Goal: Information Seeking & Learning: Learn about a topic

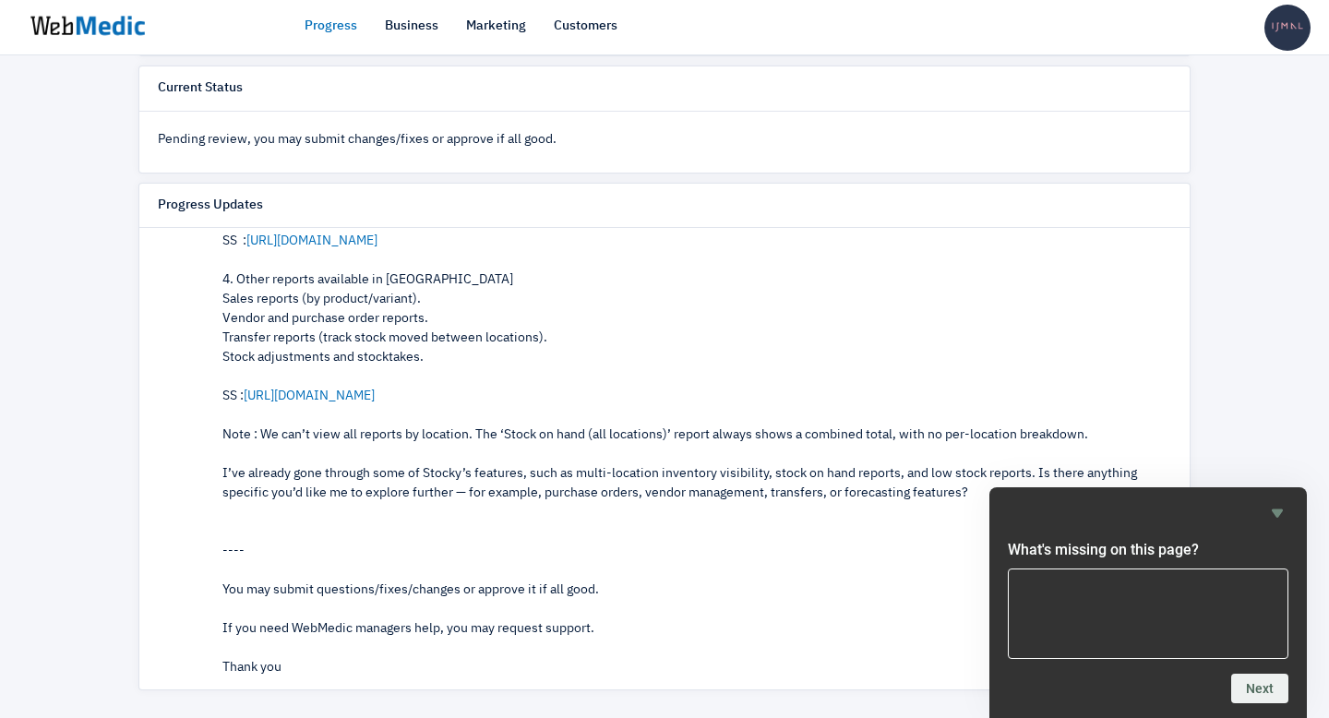
scroll to position [588, 0]
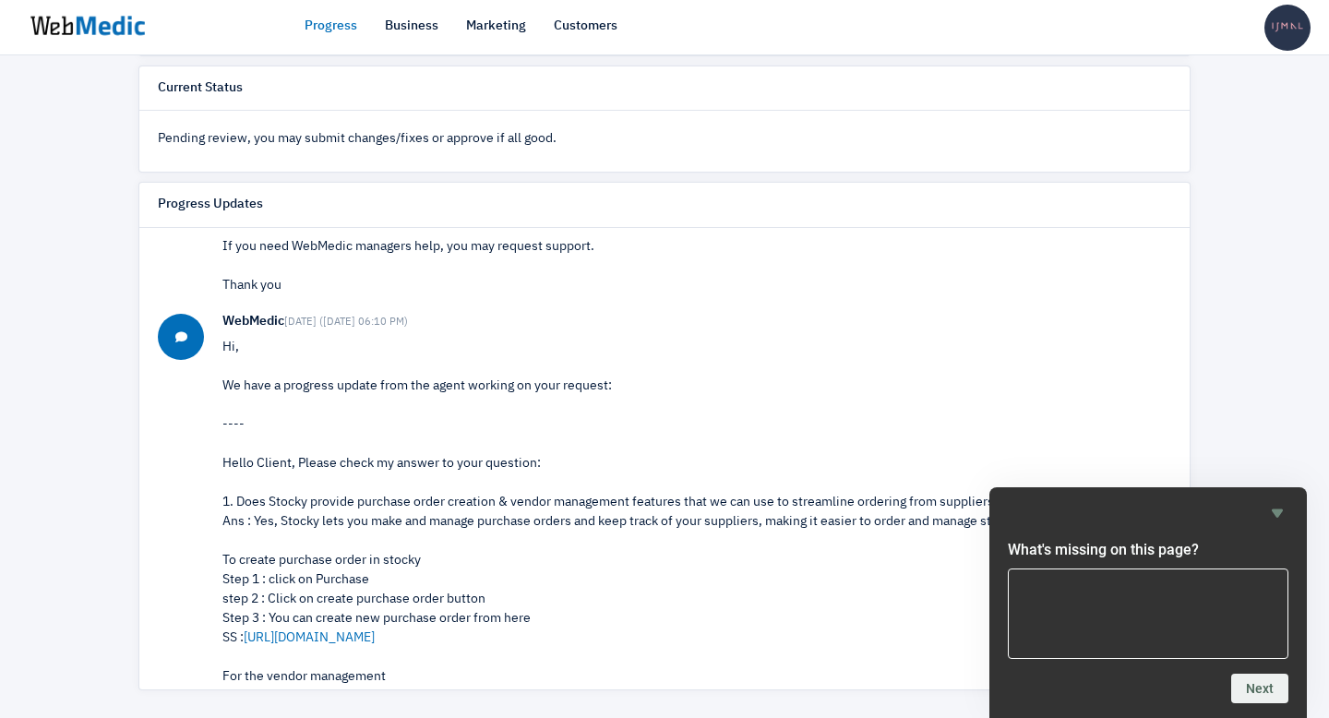
scroll to position [692, 0]
click at [1279, 512] on icon "Hide survey" at bounding box center [1277, 514] width 11 height 8
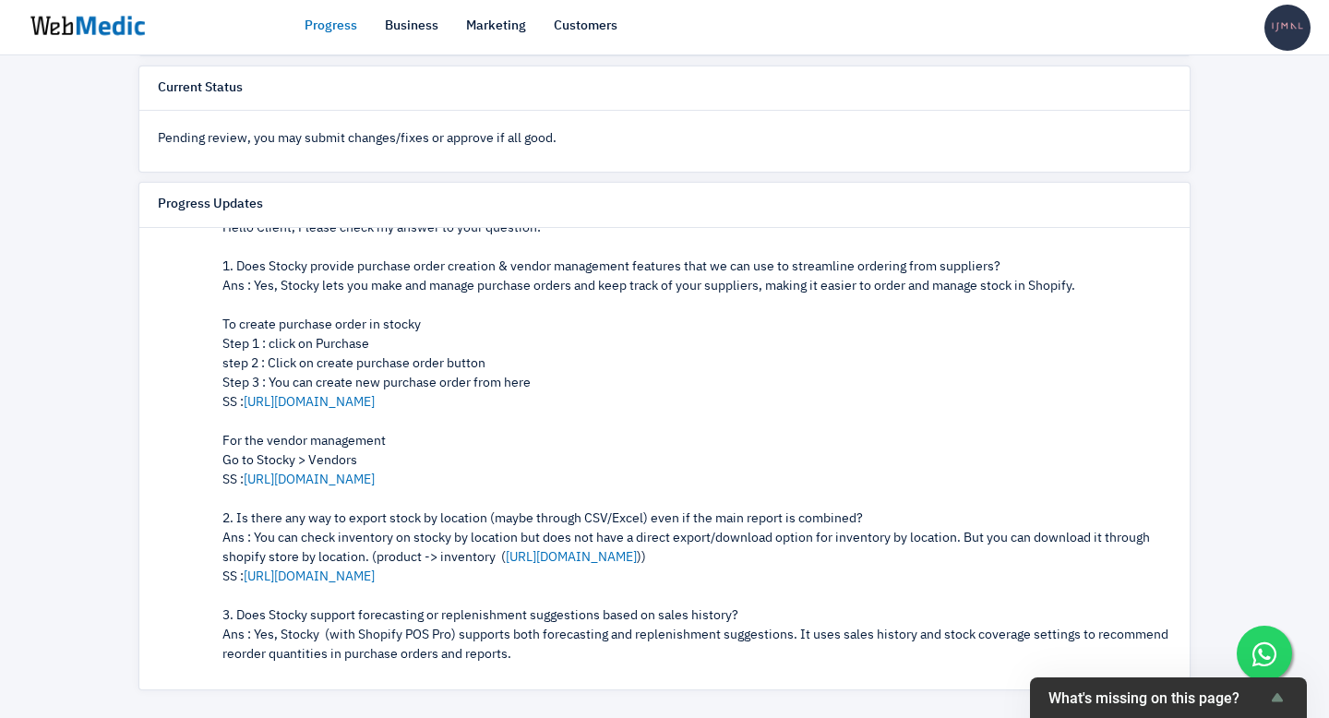
scroll to position [928, 0]
click at [576, 558] on link "[URL][DOMAIN_NAME]" at bounding box center [571, 556] width 131 height 13
click at [305, 577] on link "[URL][DOMAIN_NAME]" at bounding box center [309, 576] width 131 height 13
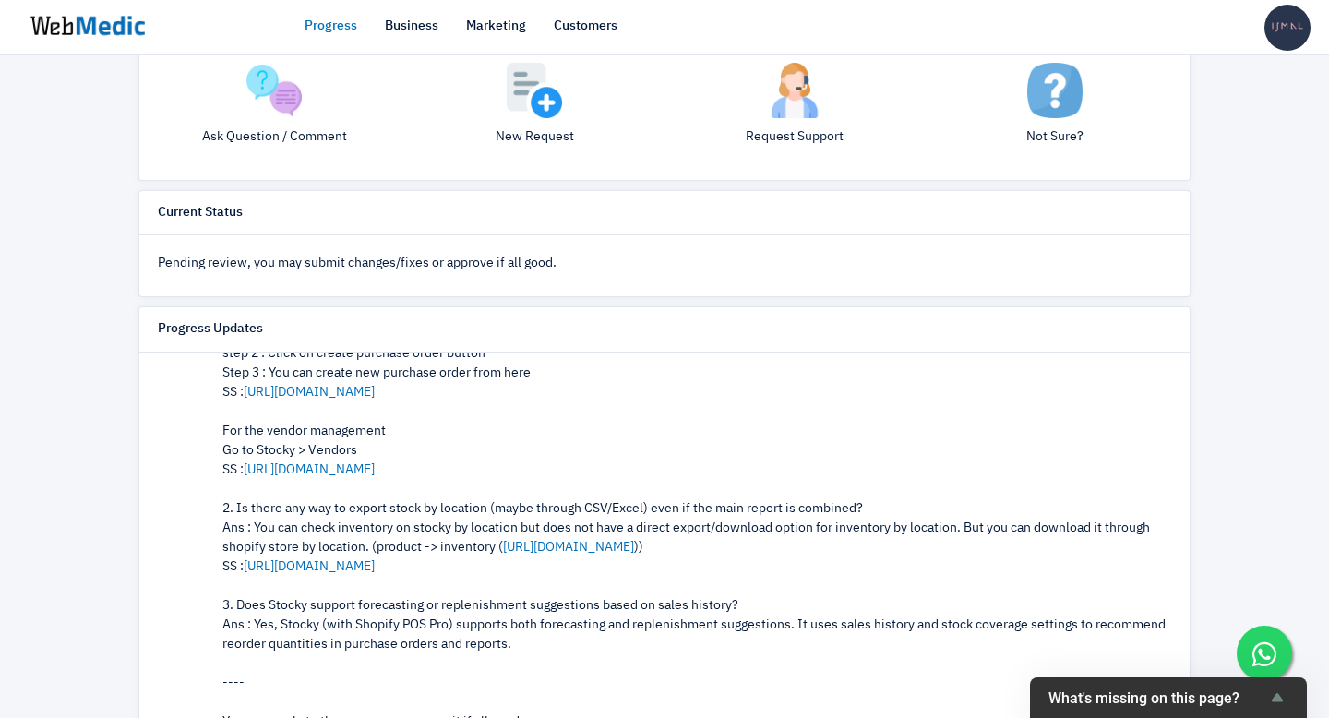
scroll to position [304, 0]
click at [573, 544] on link "[URL][DOMAIN_NAME]" at bounding box center [568, 545] width 131 height 13
